Goal: Information Seeking & Learning: Understand process/instructions

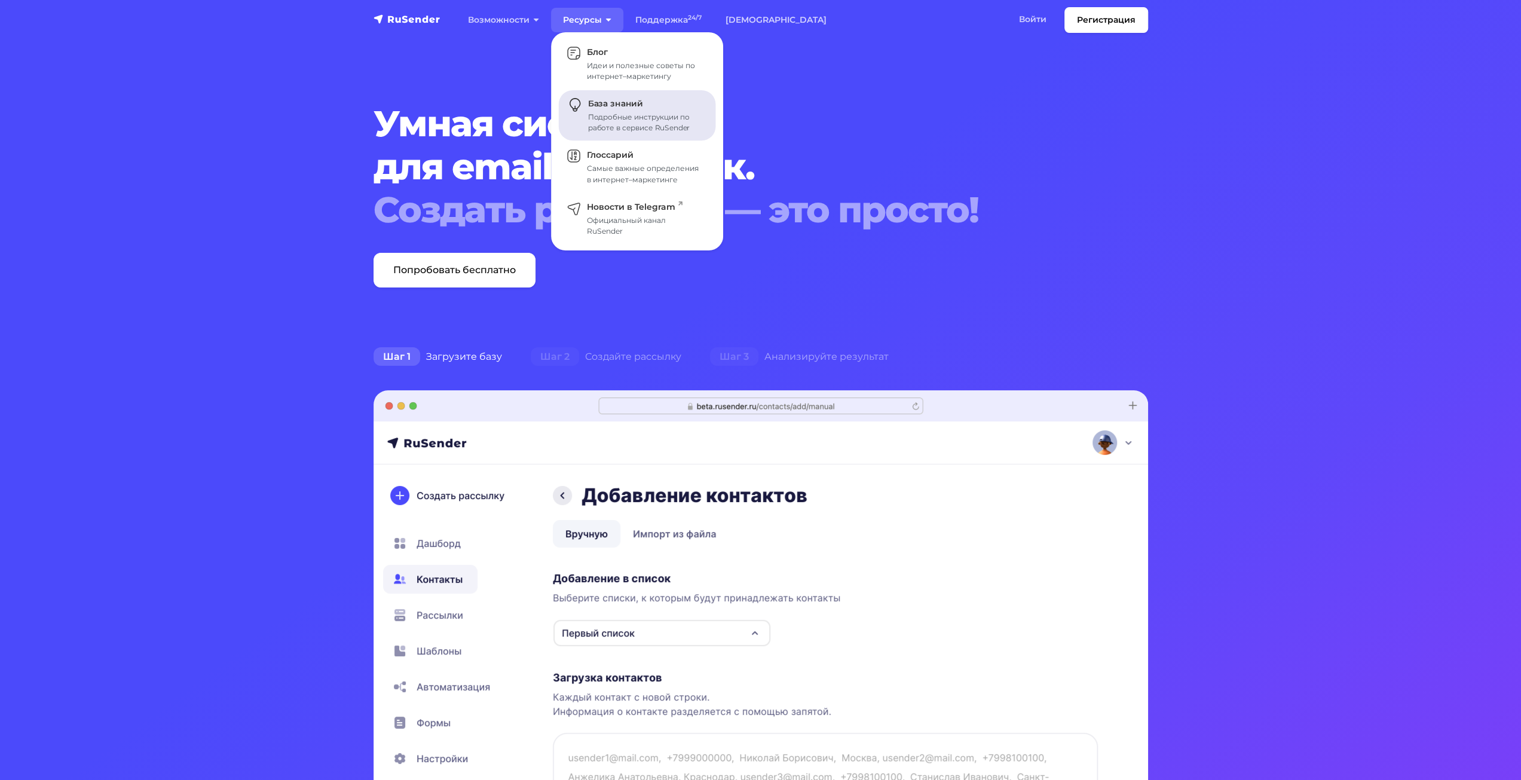
click at [644, 114] on div "Подробные инструкции по работе в сервисе RuSender" at bounding box center [645, 123] width 114 height 22
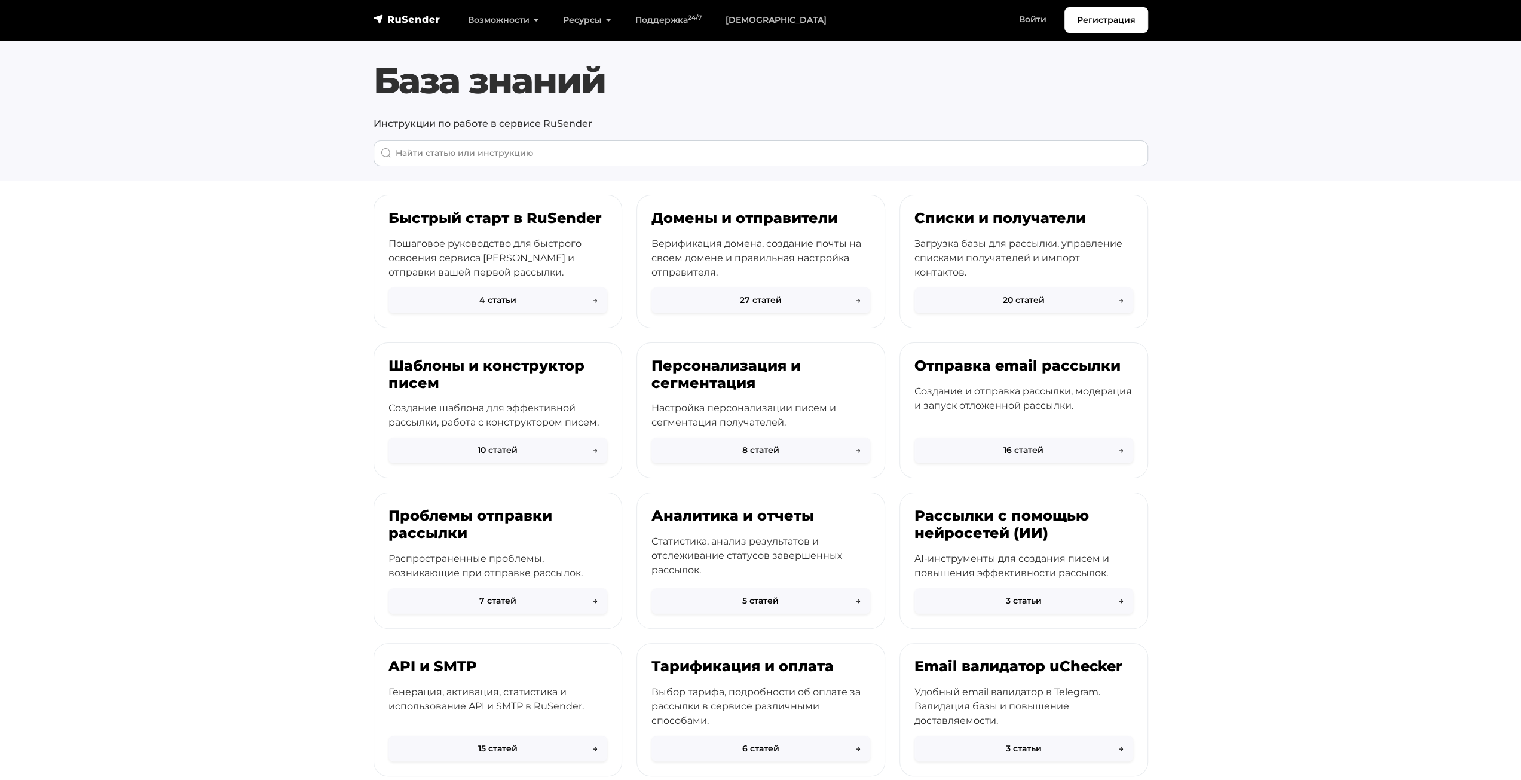
drag, startPoint x: 1256, startPoint y: 191, endPoint x: 1213, endPoint y: 185, distance: 42.9
click at [1232, 183] on body "Регистрация Возможности Конструктор писем Формы подписки A/B–тестирование API и…" at bounding box center [760, 510] width 1521 height 1021
drag, startPoint x: 1283, startPoint y: 244, endPoint x: 1241, endPoint y: 243, distance: 42.5
drag, startPoint x: 1241, startPoint y: 243, endPoint x: 1179, endPoint y: 246, distance: 61.6
click at [1221, 235] on section "Быстрый старт в RuSender Пошаговое руководство для быстрого освоения сервиса Ru…" at bounding box center [760, 531] width 1521 height 672
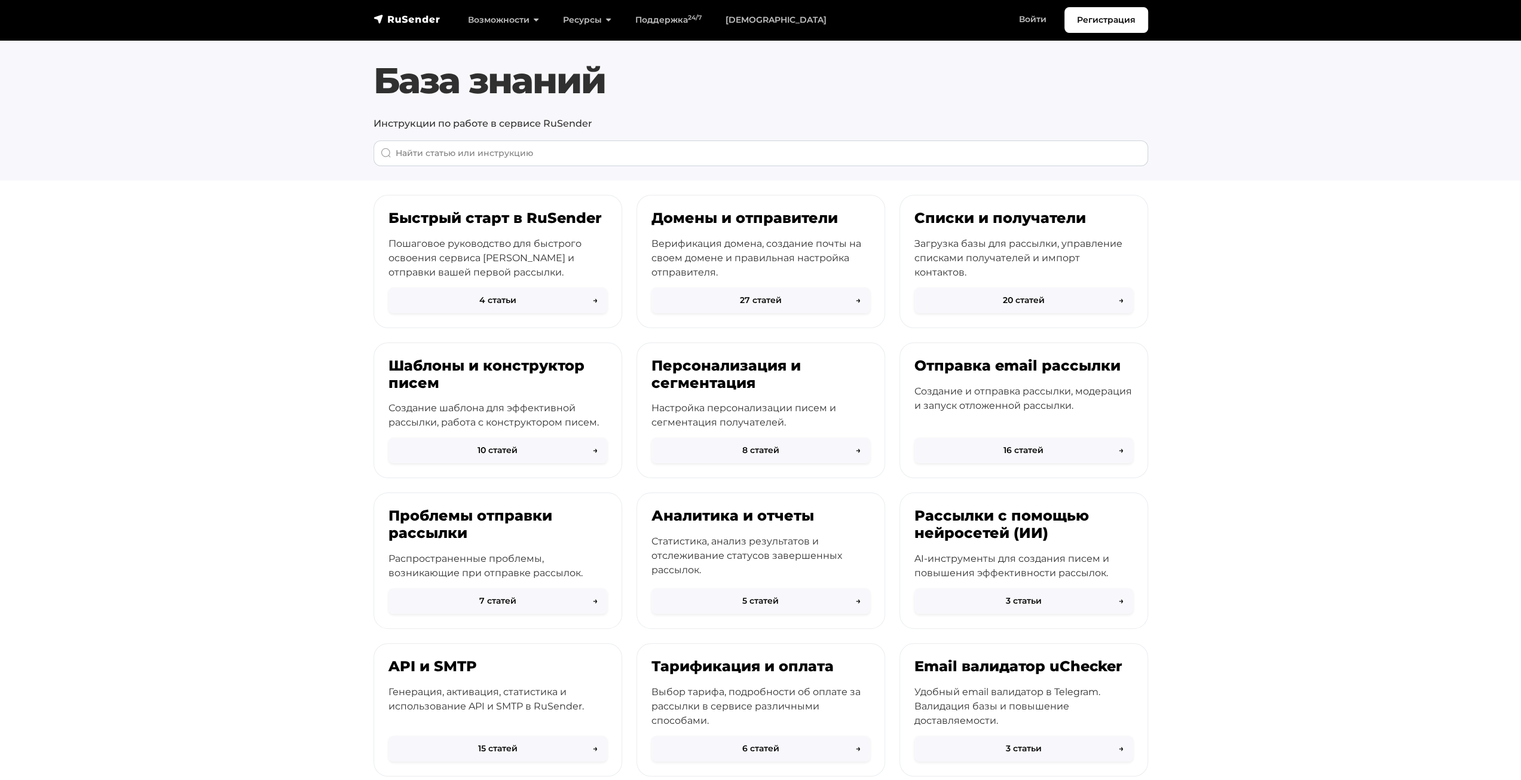
drag, startPoint x: 1318, startPoint y: 306, endPoint x: 1270, endPoint y: 287, distance: 50.7
drag, startPoint x: 1270, startPoint y: 287, endPoint x: 1259, endPoint y: 284, distance: 12.5
click at [1259, 284] on section "Быстрый старт в RuSender Пошаговое руководство для быстрого освоения сервиса Ru…" at bounding box center [760, 531] width 1521 height 672
drag, startPoint x: 1259, startPoint y: 284, endPoint x: 1244, endPoint y: 278, distance: 15.3
click at [1244, 278] on section "Быстрый старт в RuSender Пошаговое руководство для быстрого освоения сервиса Ru…" at bounding box center [760, 531] width 1521 height 672
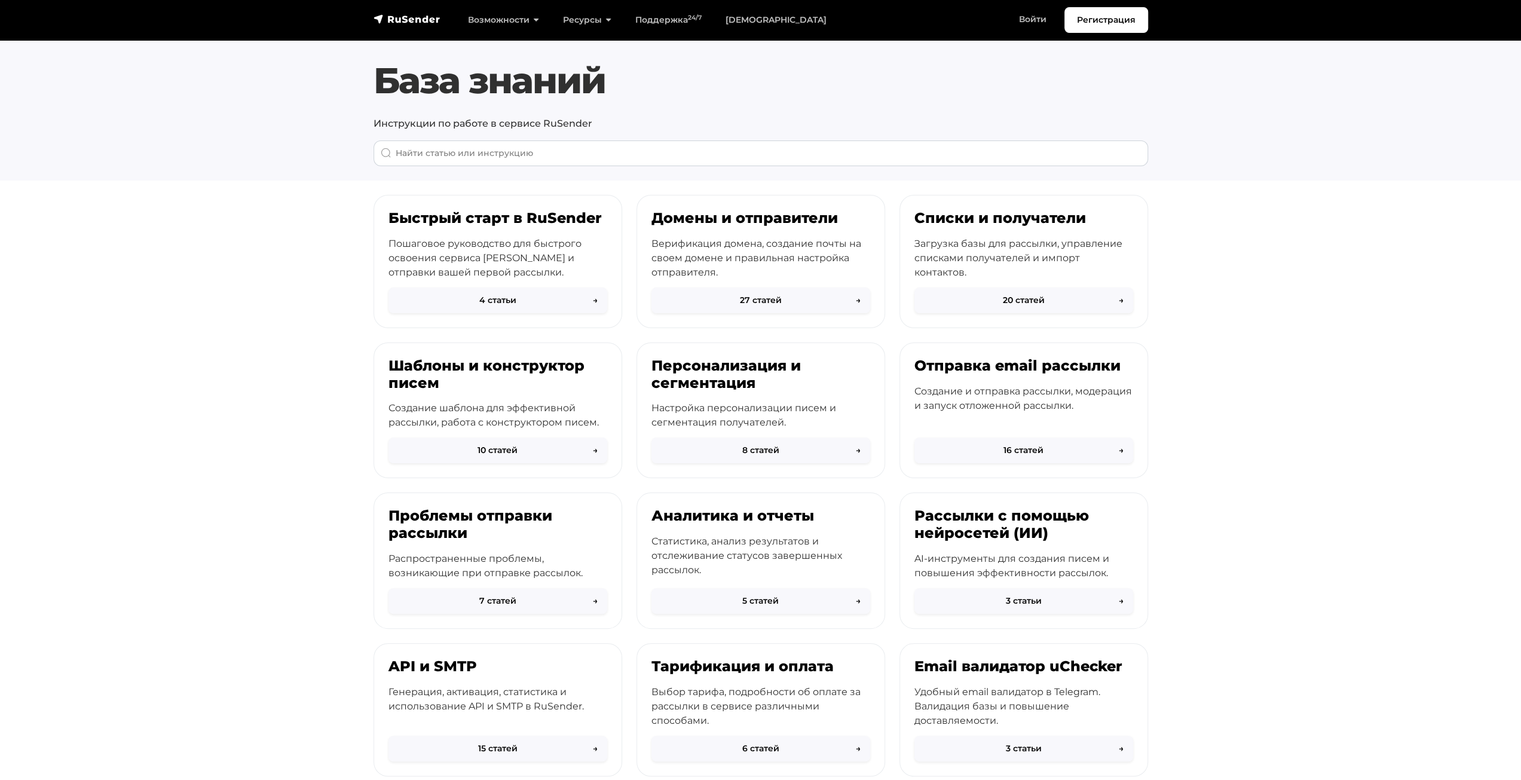
click at [1244, 278] on section "Быстрый старт в RuSender Пошаговое руководство для быстрого освоения сервиса Ru…" at bounding box center [760, 531] width 1521 height 672
drag, startPoint x: 1244, startPoint y: 278, endPoint x: 1235, endPoint y: 276, distance: 9.3
click at [1235, 276] on section "Быстрый старт в RuSender Пошаговое руководство для быстрого освоения сервиса Ru…" at bounding box center [760, 531] width 1521 height 672
click at [1043, 449] on button "16 статей →" at bounding box center [1023, 448] width 219 height 26
click at [559, 673] on div "API и SMTP Генерация, активация, статистика и использование API и SMTP в RuSend…" at bounding box center [497, 695] width 247 height 108
